Goal: Find specific page/section: Find specific page/section

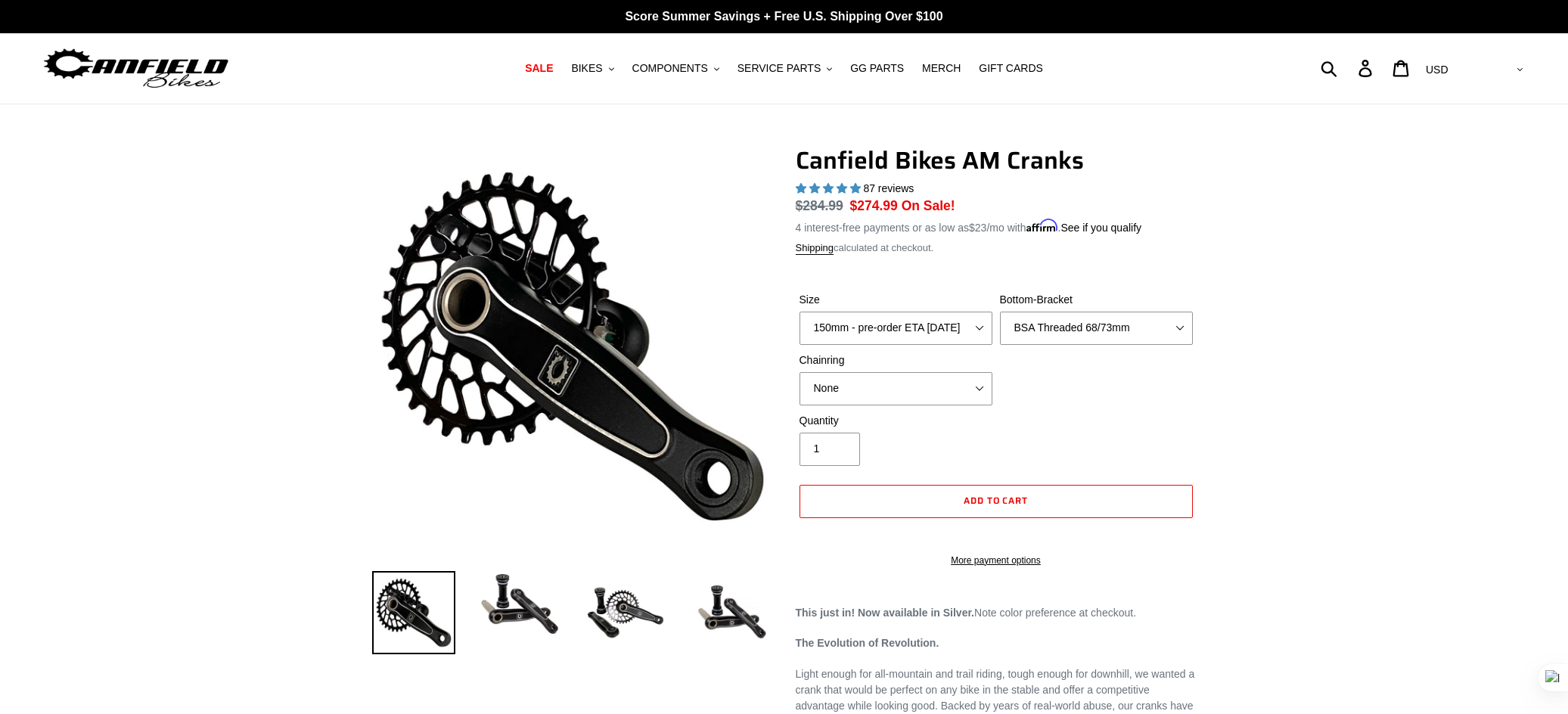
select select "BSA Threaded 68/73mm"
select select "highest-rating"
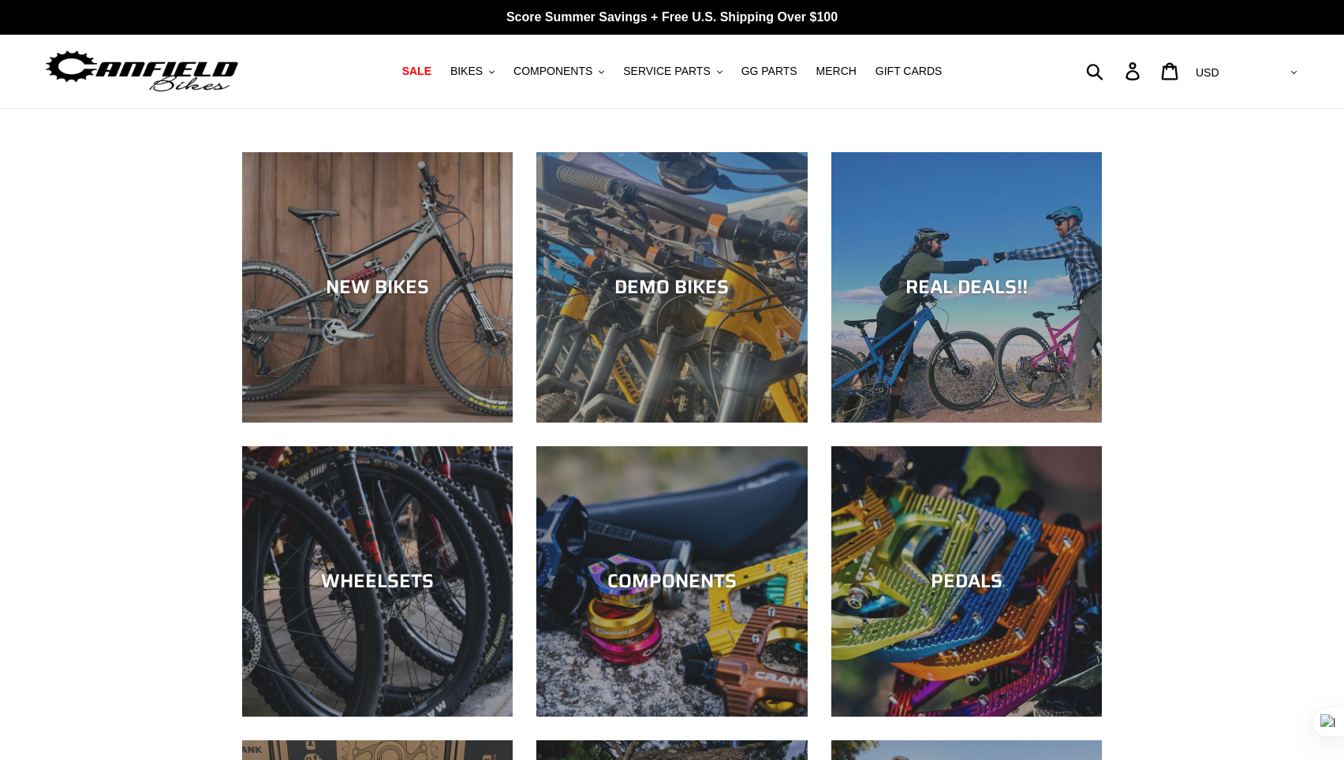
click at [678, 62] on button "SERVICE PARTS .cls-1{fill:#231f20}" at bounding box center [672, 71] width 114 height 21
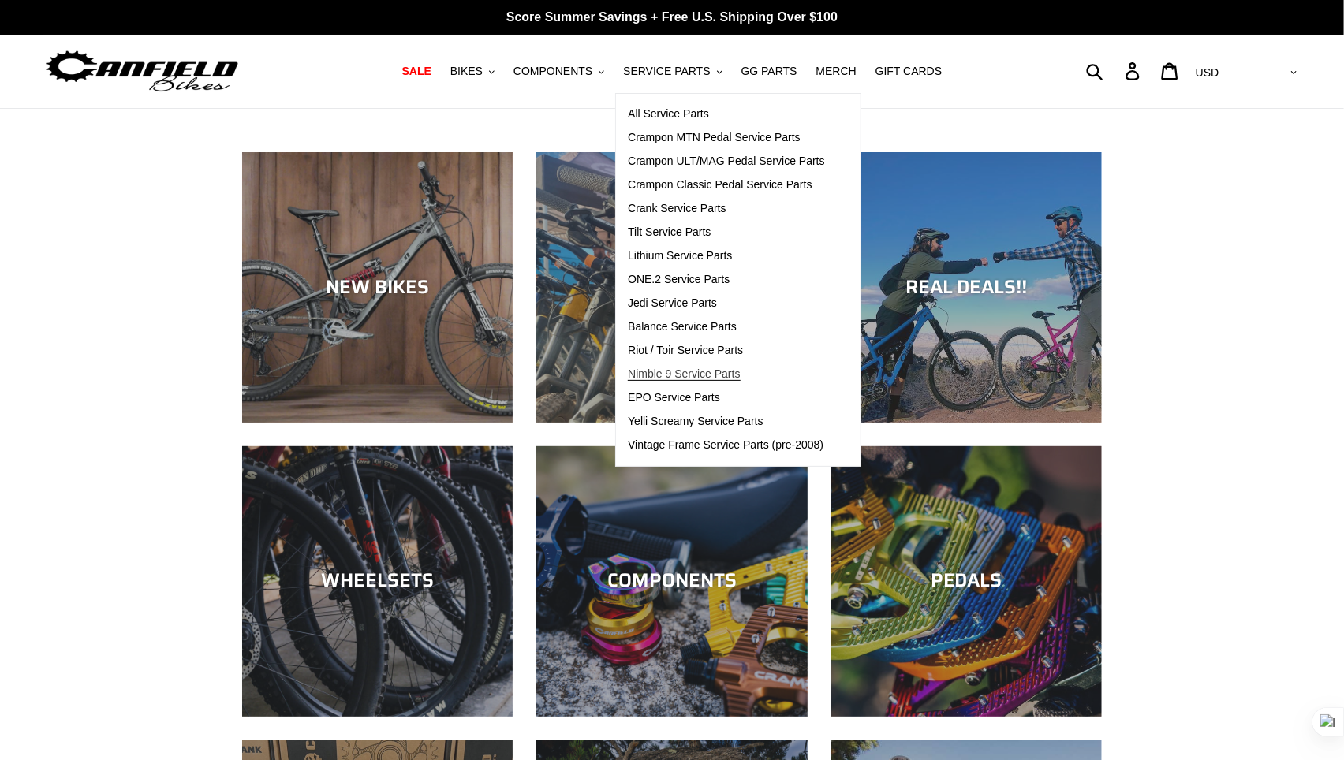
click at [689, 372] on span "Nimble 9 Service Parts" at bounding box center [684, 374] width 112 height 13
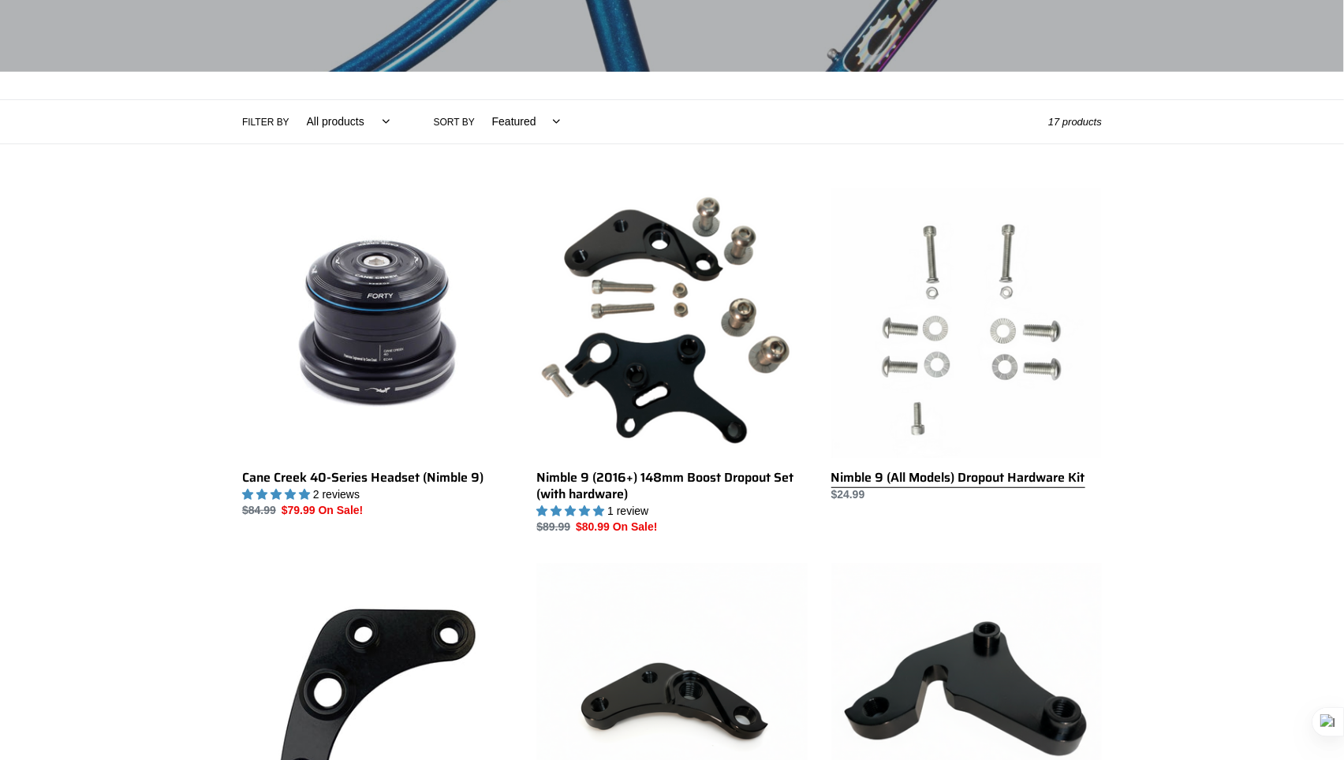
click at [1003, 315] on link "Nimble 9 (All Models) Dropout Hardware Kit" at bounding box center [966, 345] width 271 height 315
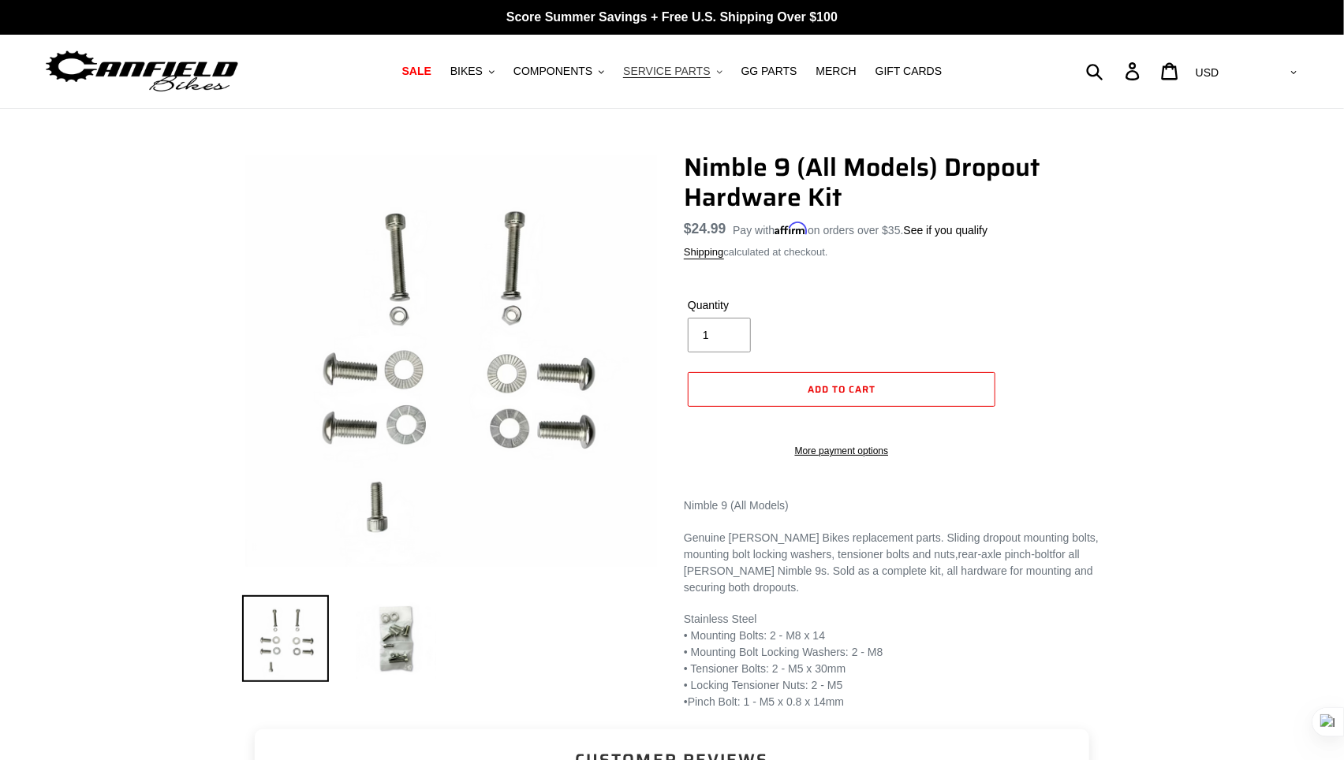
click at [708, 69] on span "SERVICE PARTS" at bounding box center [666, 71] width 87 height 13
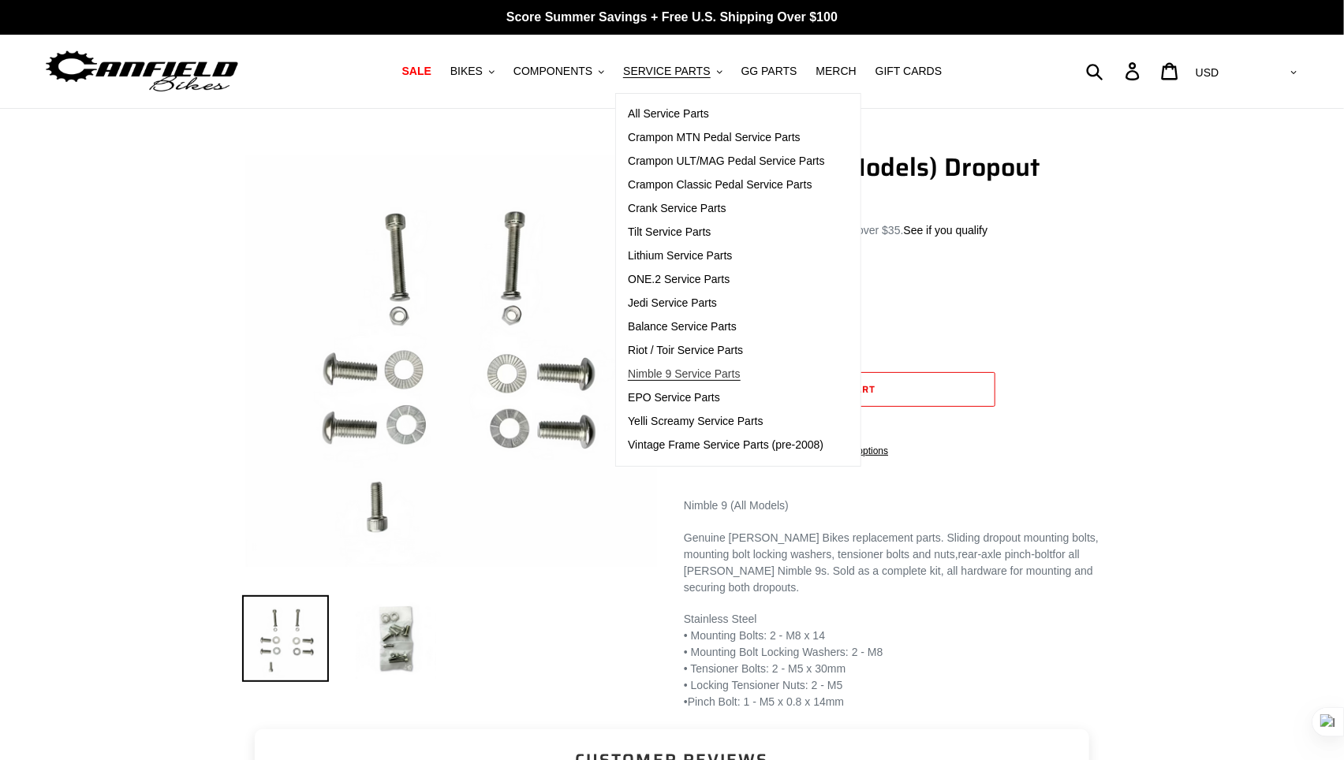
click at [709, 372] on span "Nimble 9 Service Parts" at bounding box center [684, 374] width 112 height 13
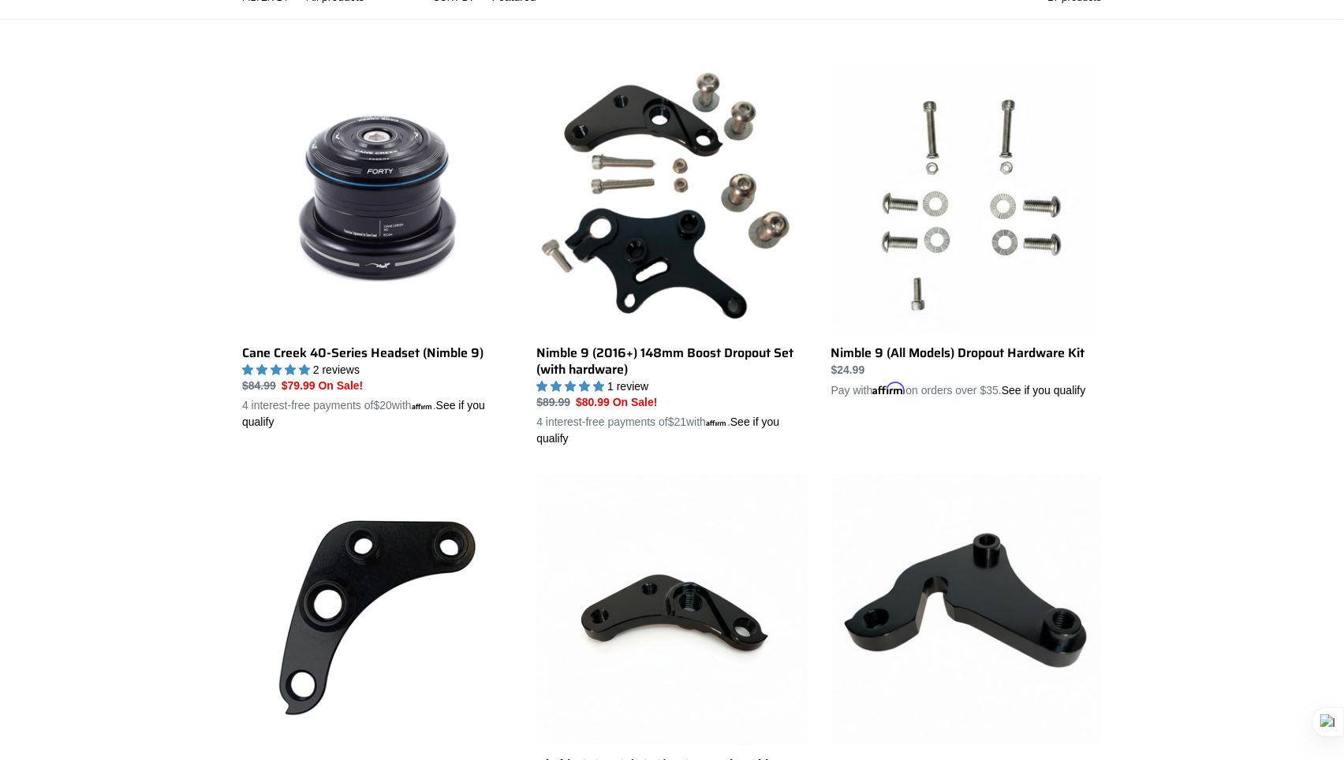
scroll to position [401, 0]
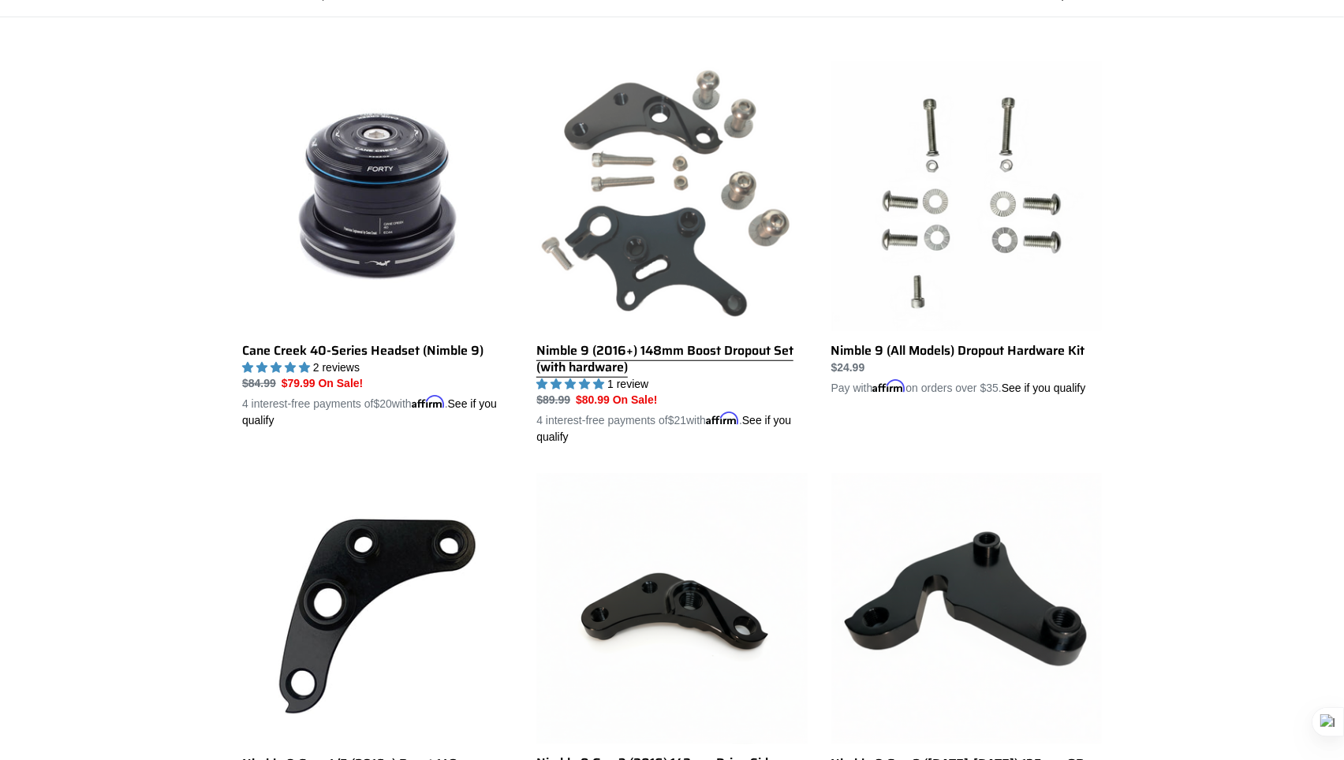
click at [621, 352] on link "Nimble 9 (2016+) 148mm Boost Dropout Set (with hardware)" at bounding box center [671, 254] width 271 height 386
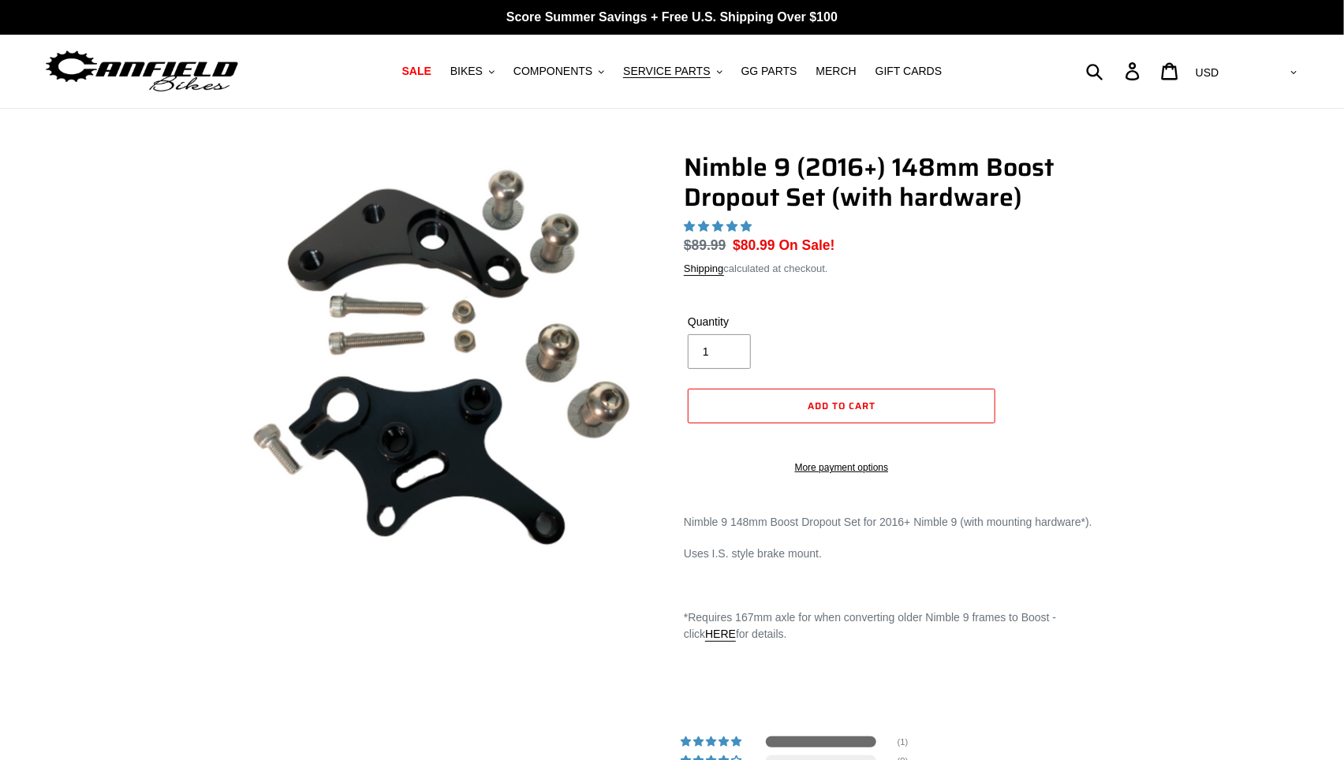
select select "highest-rating"
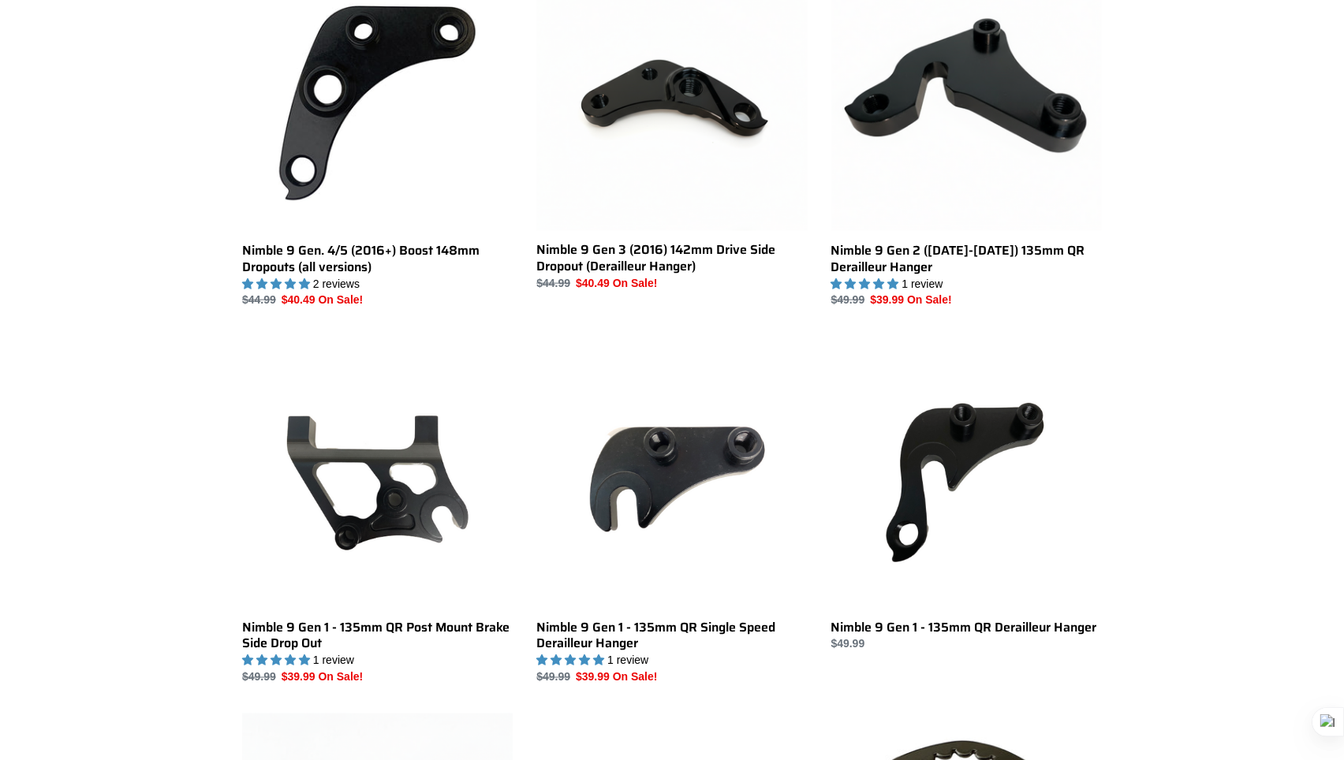
scroll to position [913, 0]
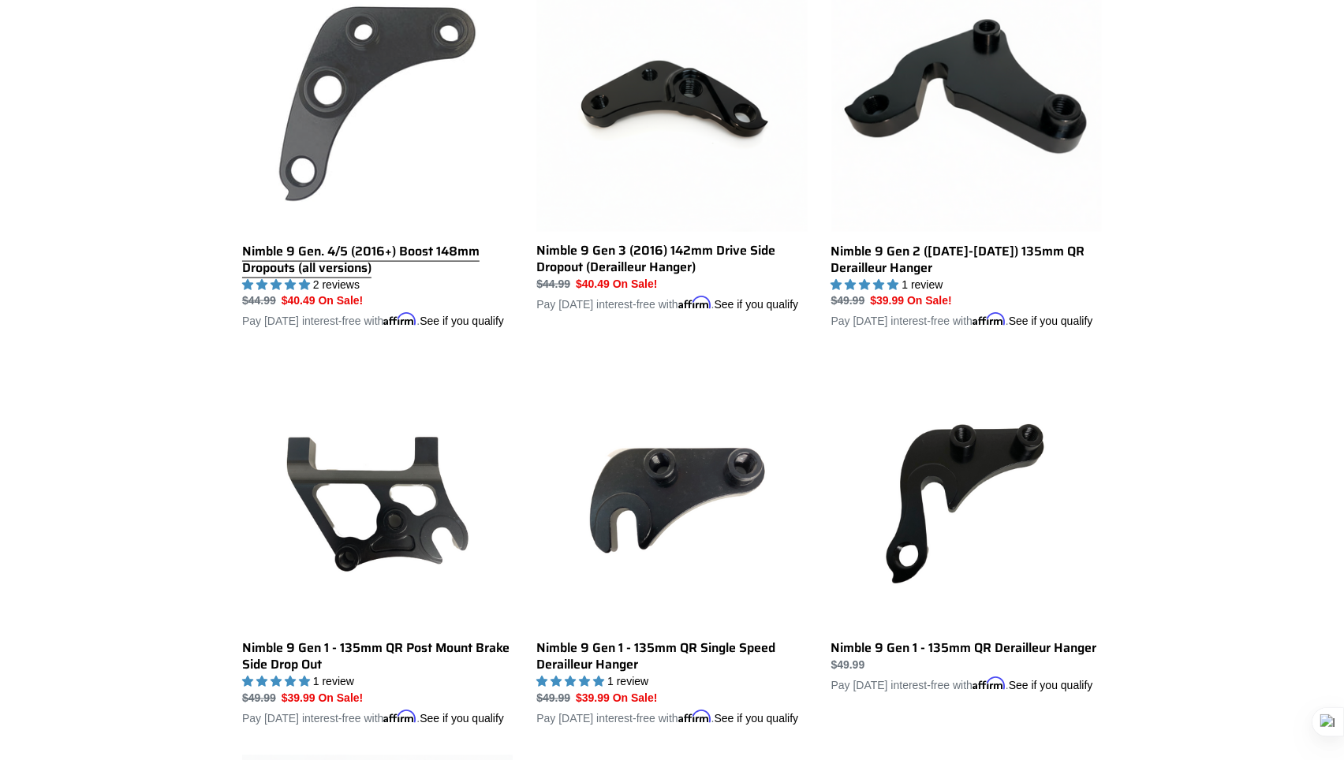
click at [290, 266] on link "Nimble 9 Gen. 4/5 (2016+) Boost 148mm Dropouts (all versions)" at bounding box center [377, 145] width 271 height 369
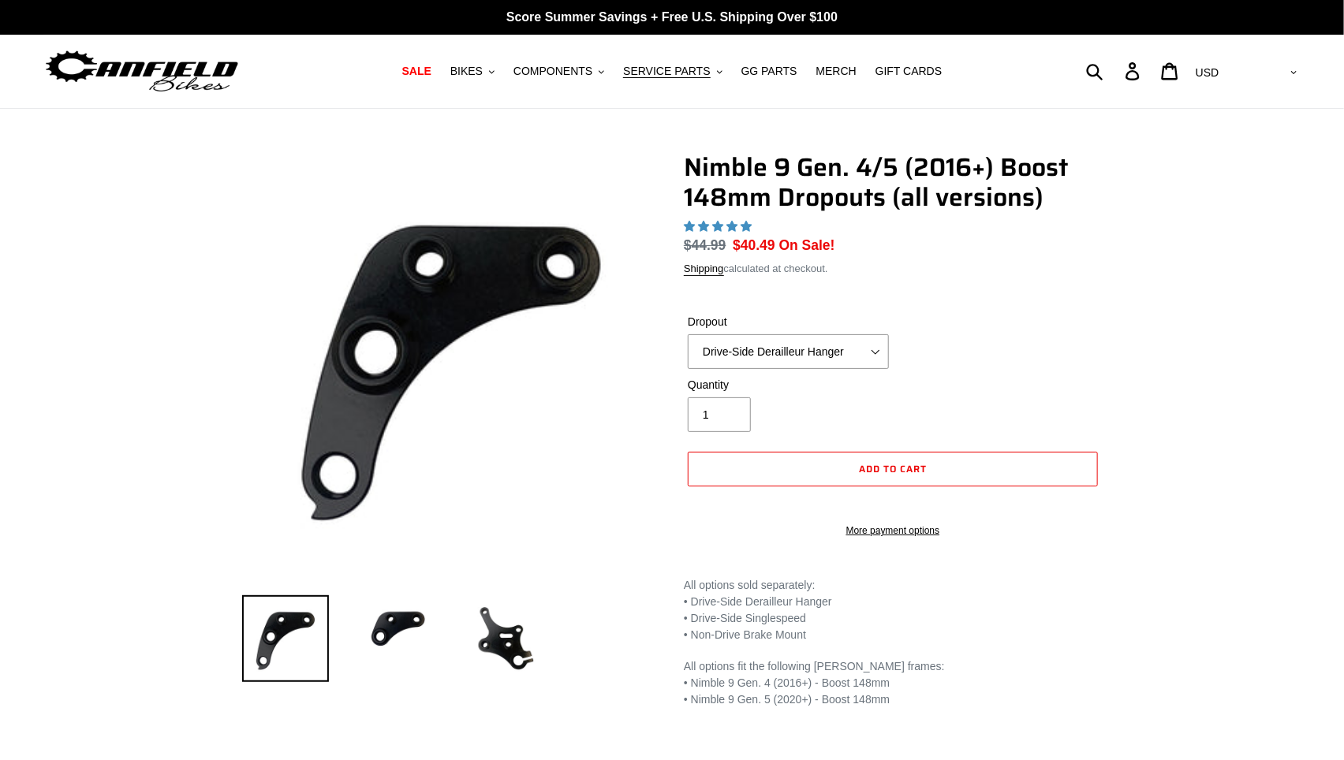
select select "highest-rating"
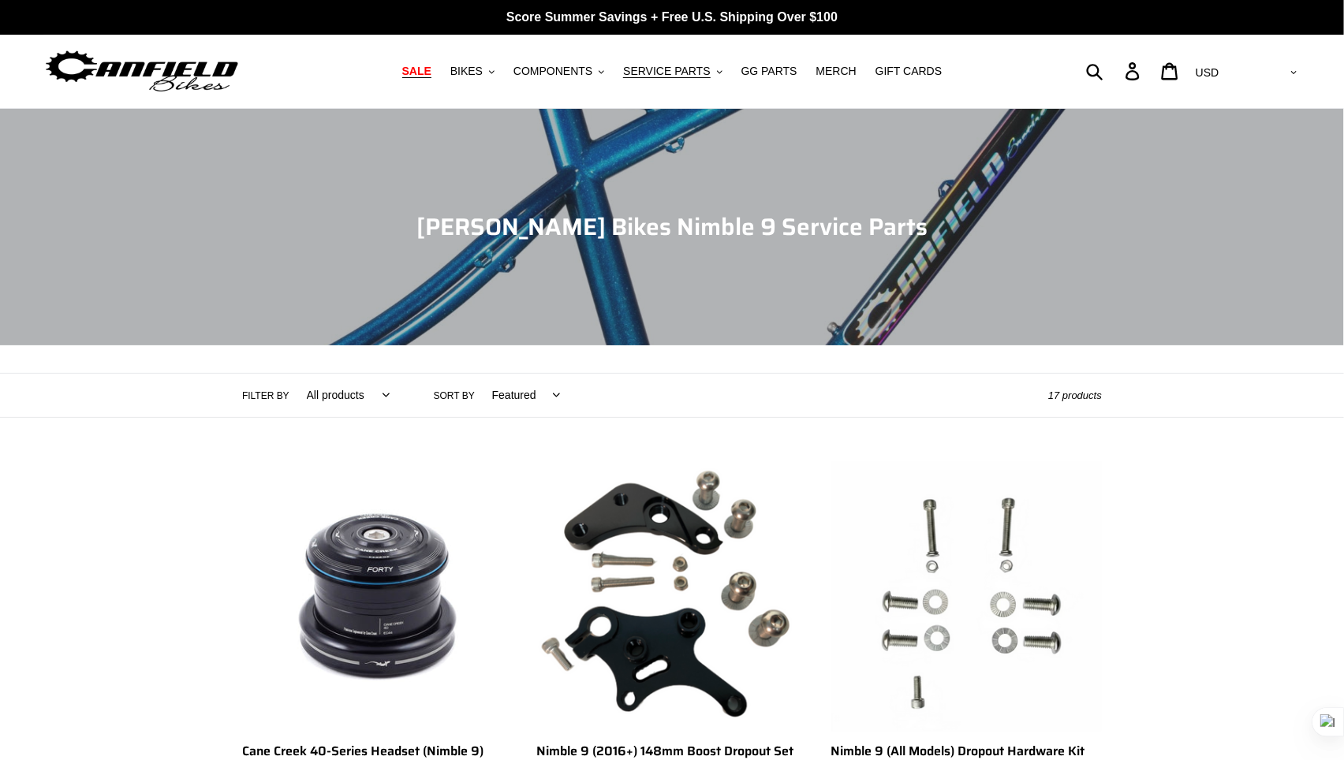
click at [423, 71] on span "SALE" at bounding box center [416, 71] width 29 height 13
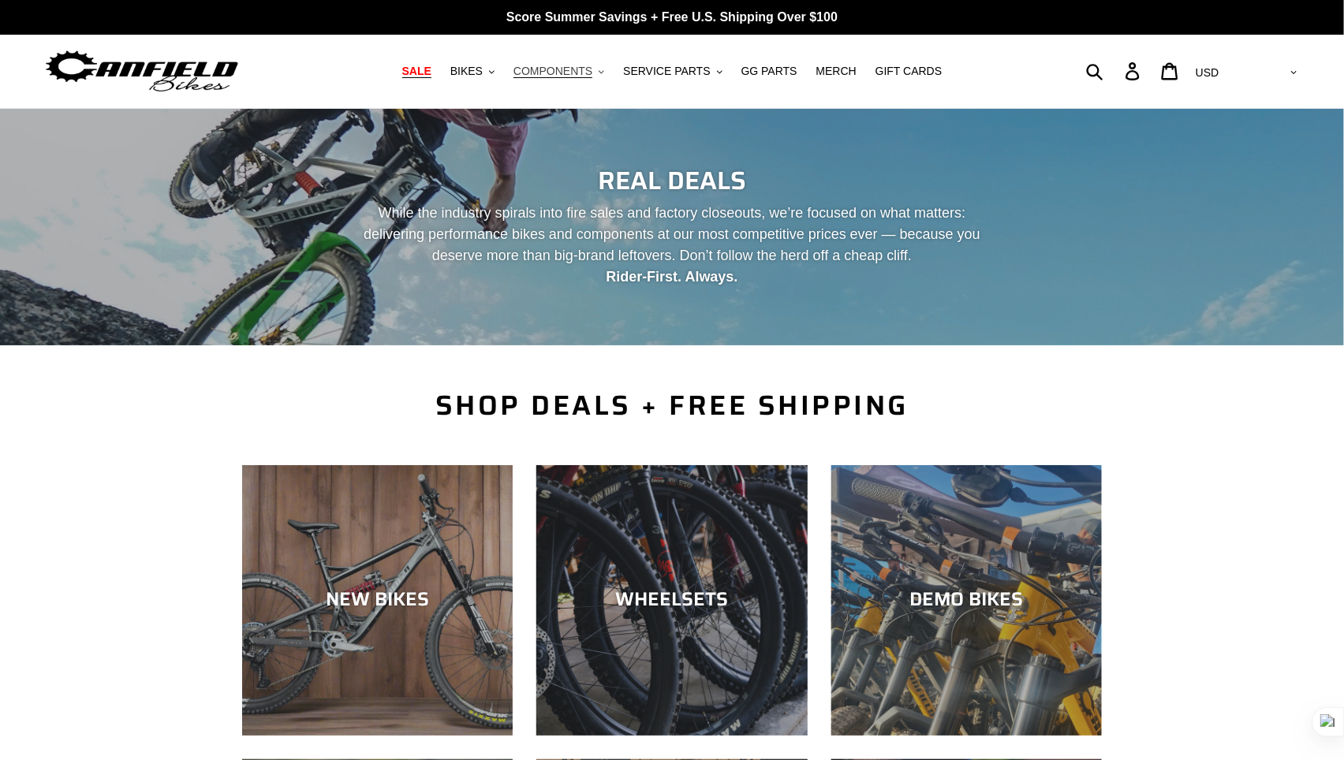
click at [577, 69] on span "COMPONENTS" at bounding box center [552, 71] width 79 height 13
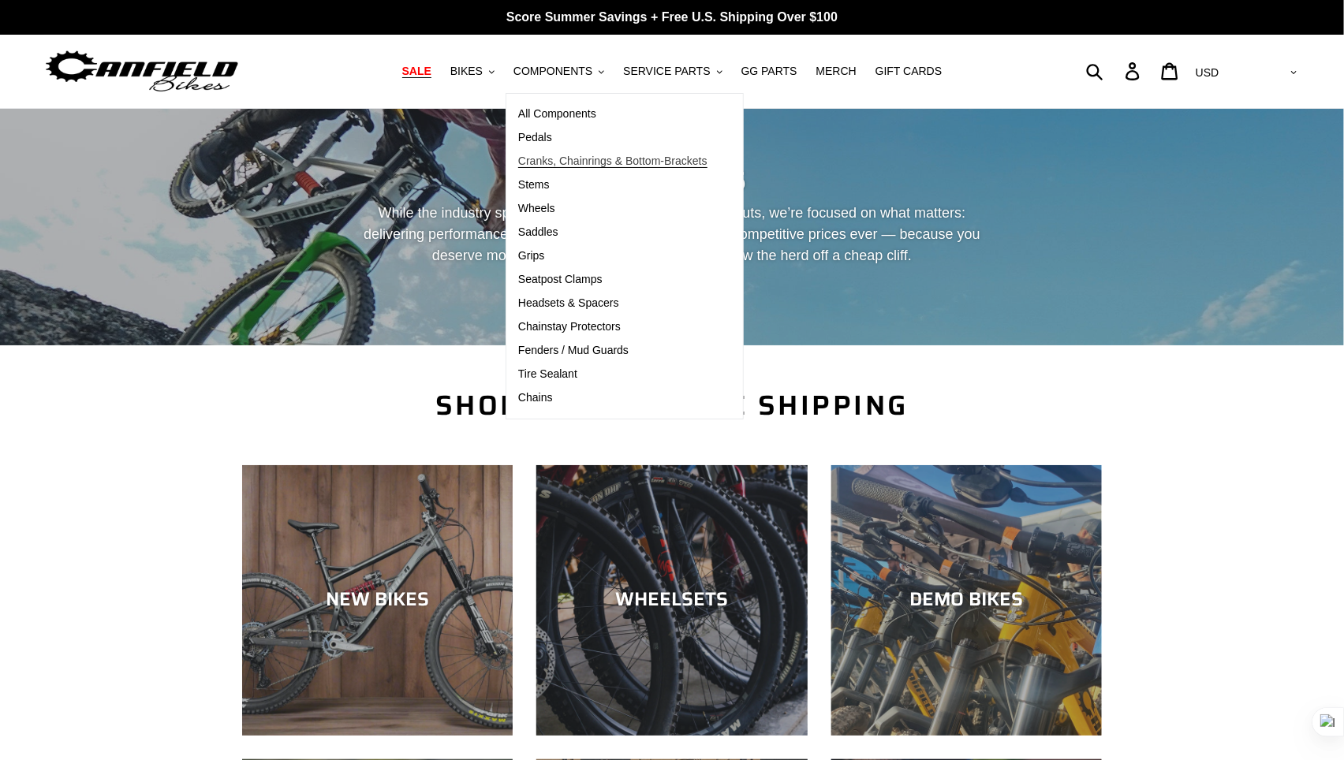
click at [590, 159] on span "Cranks, Chainrings & Bottom-Brackets" at bounding box center [612, 161] width 189 height 13
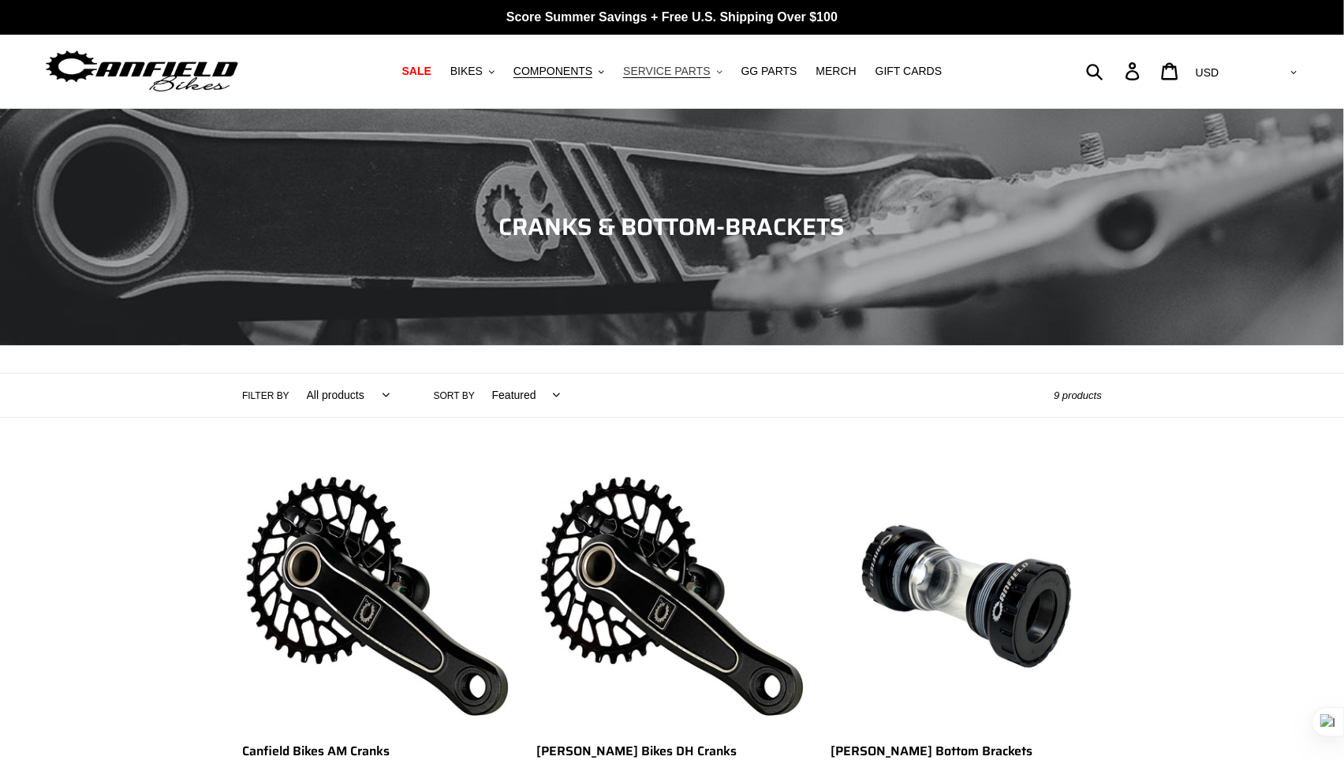
click at [673, 67] on span "SERVICE PARTS" at bounding box center [666, 71] width 87 height 13
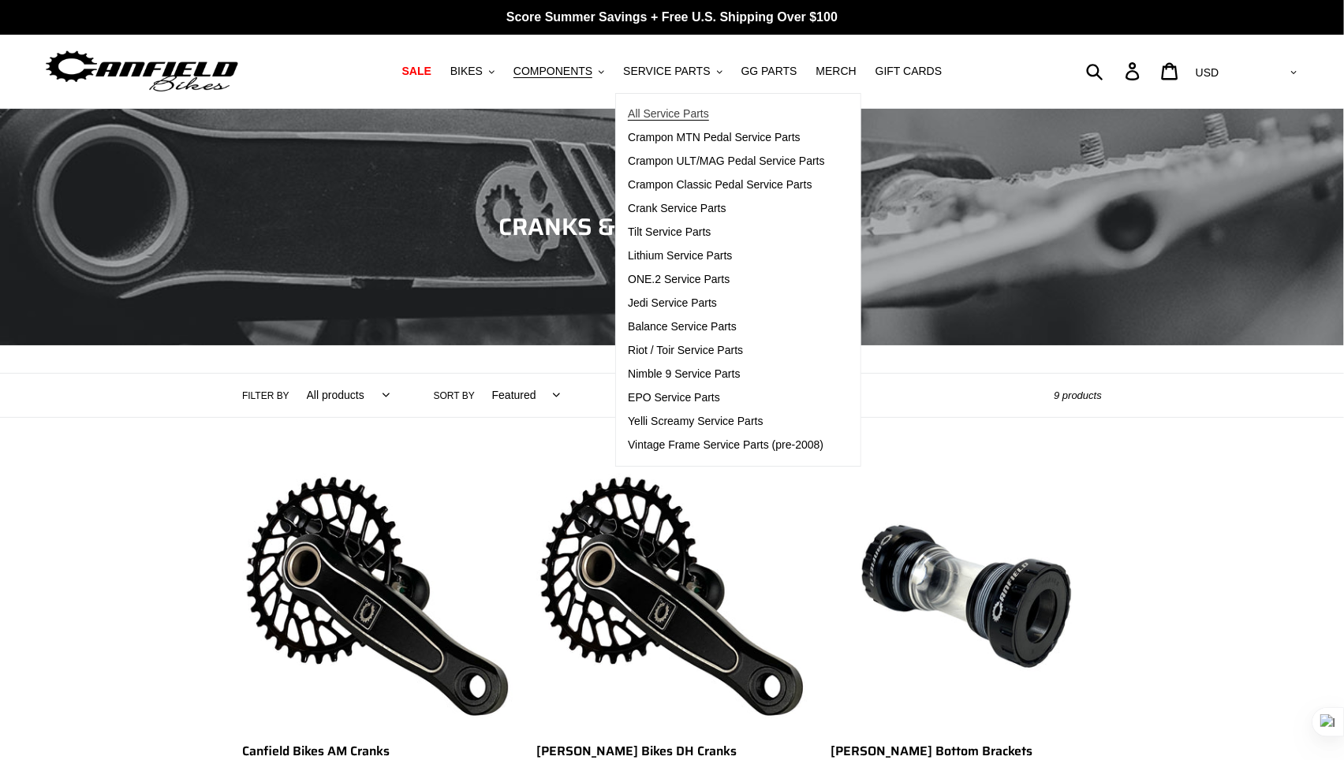
click at [677, 113] on span "All Service Parts" at bounding box center [668, 113] width 81 height 13
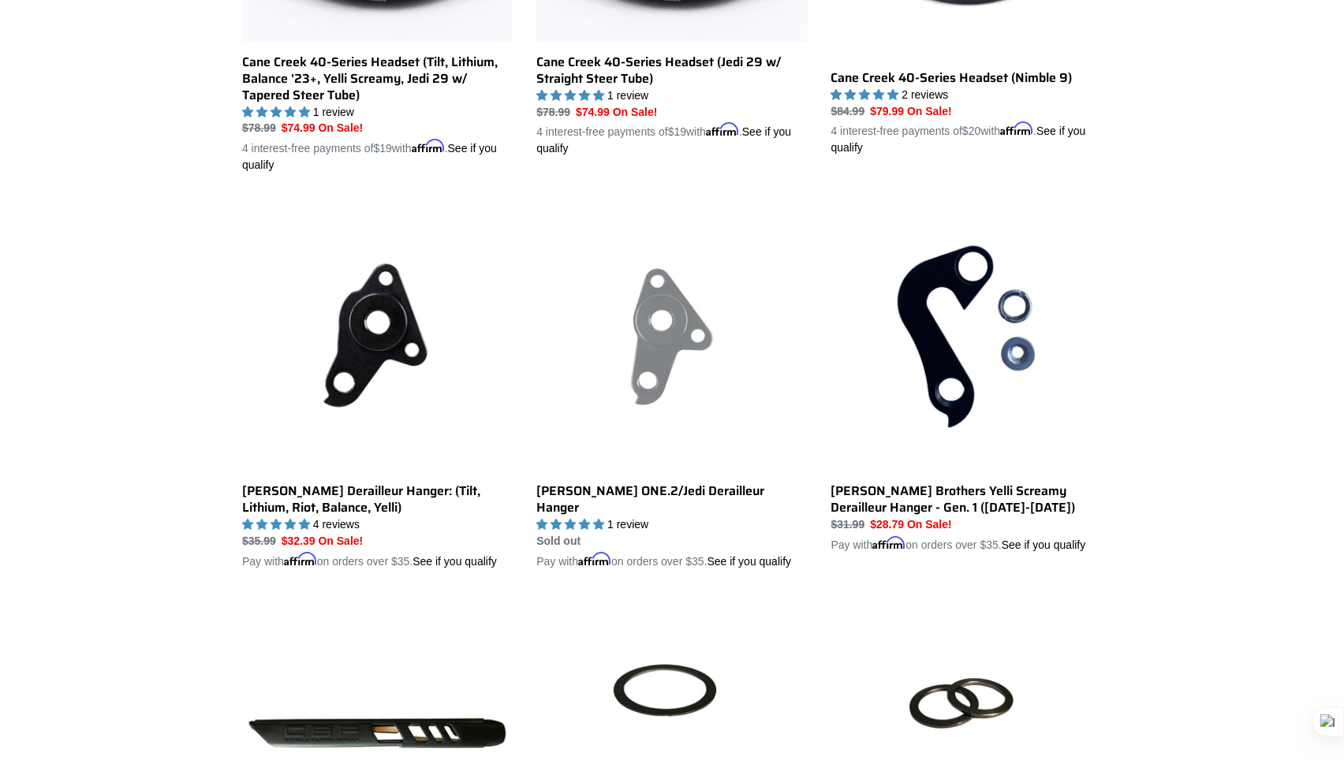
scroll to position [1349, 0]
